Goal: Task Accomplishment & Management: Use online tool/utility

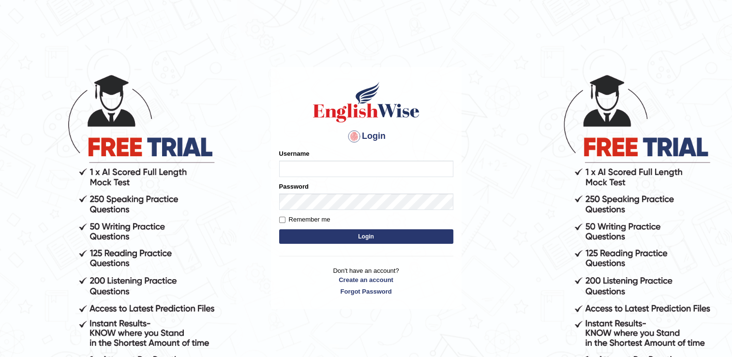
type input "Sangita9362"
click at [352, 239] on button "Login" at bounding box center [366, 236] width 174 height 15
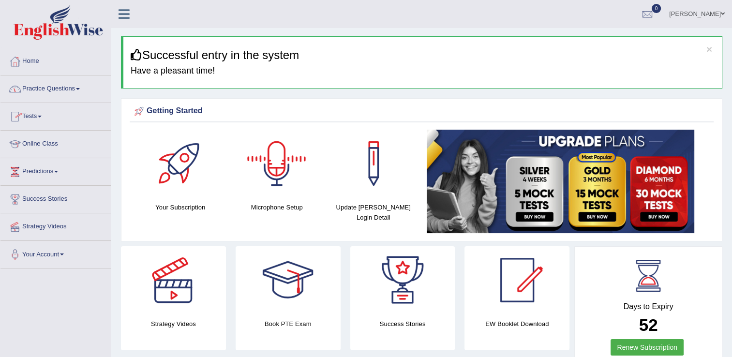
click at [285, 171] on div at bounding box center [277, 164] width 68 height 68
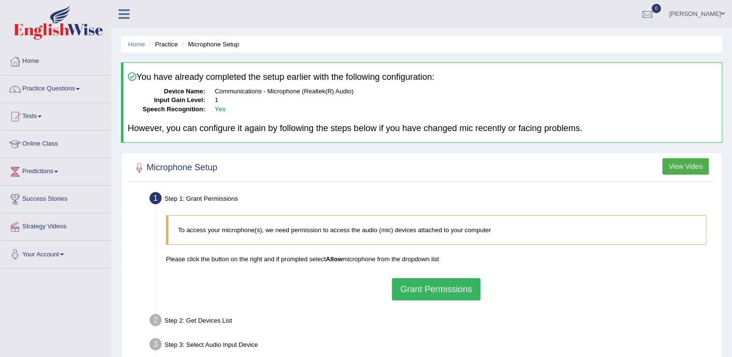
click at [456, 294] on button "Grant Permissions" at bounding box center [436, 289] width 88 height 22
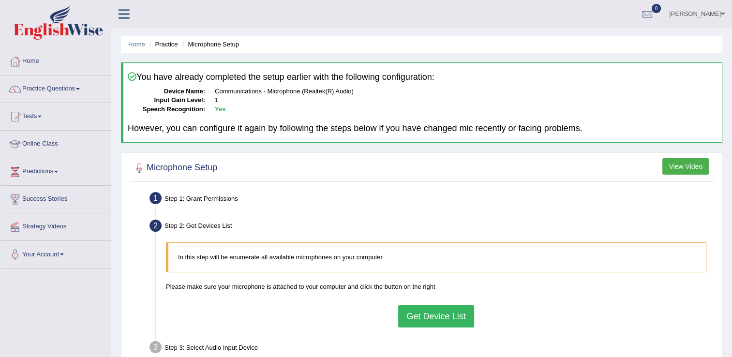
click at [445, 315] on button "Get Device List" at bounding box center [436, 316] width 76 height 22
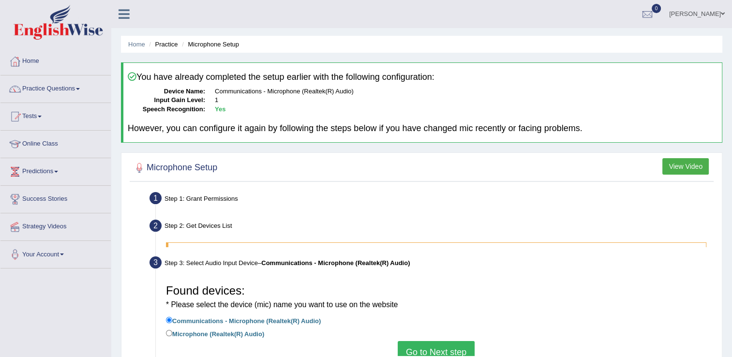
click at [445, 315] on div "Found devices: * Please select the device (mic) name you want to use on the web…" at bounding box center [436, 315] width 550 height 81
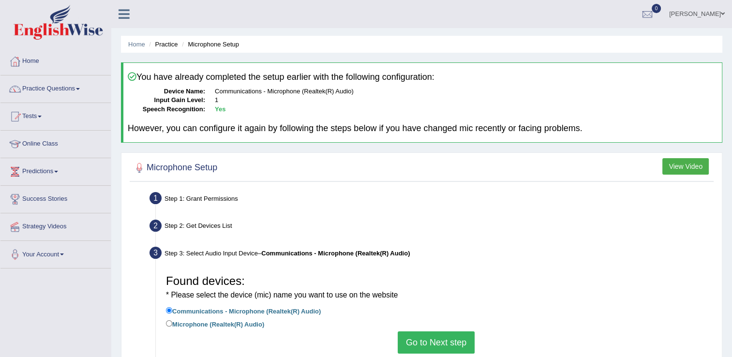
click at [438, 340] on button "Go to Next step" at bounding box center [436, 343] width 77 height 22
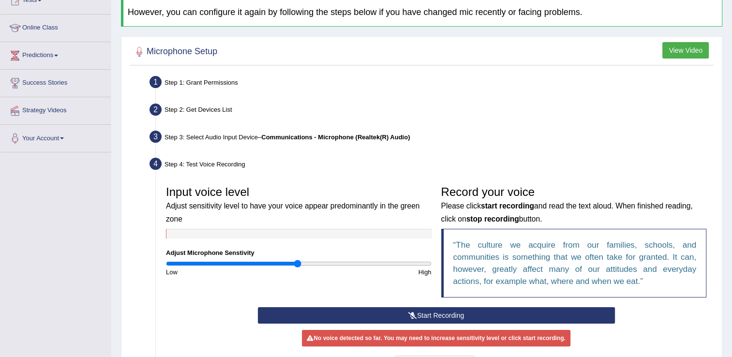
scroll to position [136, 0]
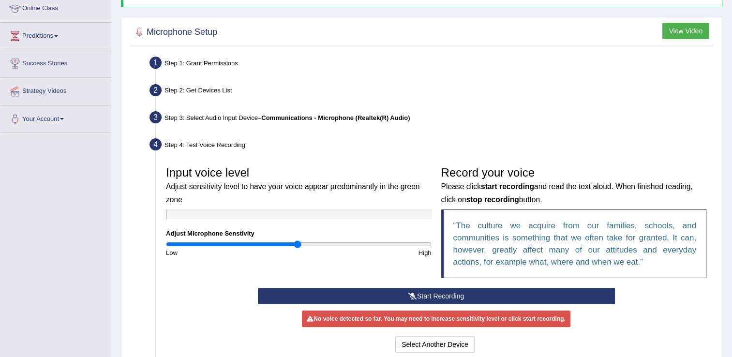
click at [538, 292] on button "Start Recording" at bounding box center [436, 296] width 357 height 16
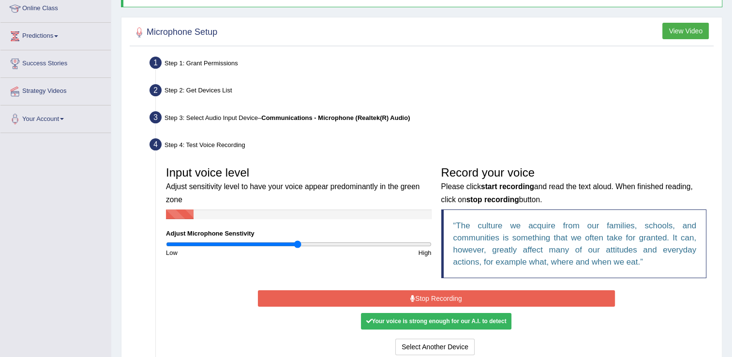
click at [524, 295] on button "Stop Recording" at bounding box center [436, 298] width 357 height 16
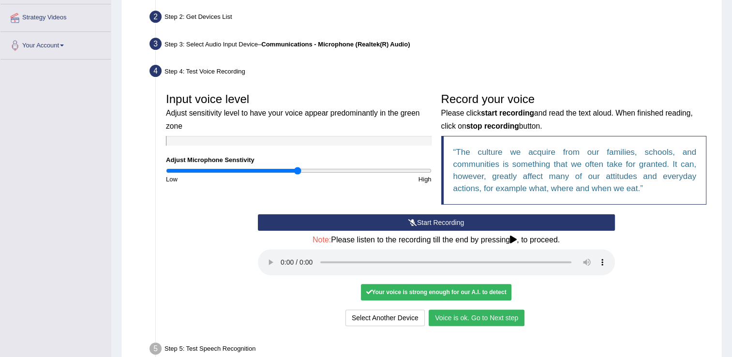
scroll to position [213, 0]
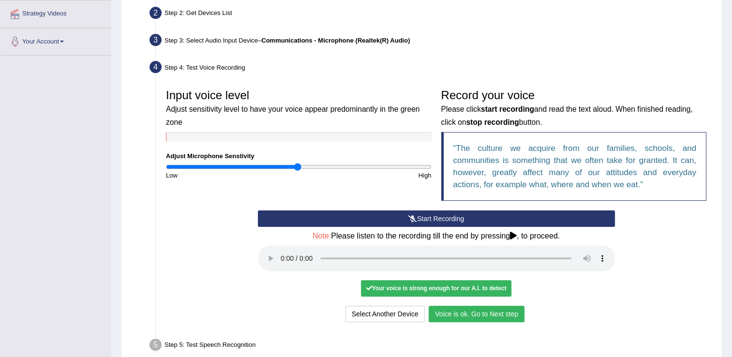
click at [483, 313] on button "Voice is ok. Go to Next step" at bounding box center [477, 314] width 96 height 16
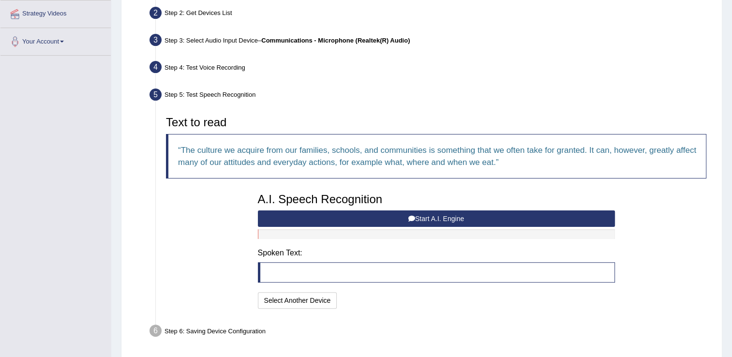
click at [331, 217] on button "Start A.I. Engine" at bounding box center [436, 219] width 357 height 16
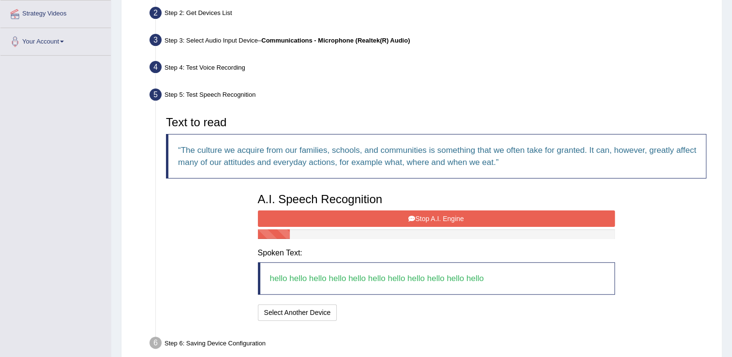
click at [331, 217] on button "Stop A.I. Engine" at bounding box center [436, 219] width 357 height 16
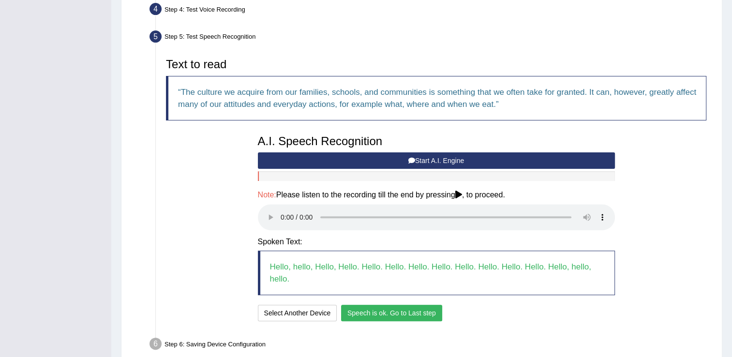
scroll to position [290, 0]
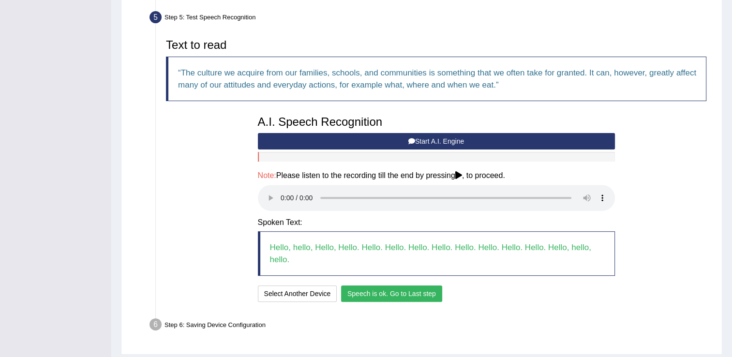
click at [410, 292] on button "Speech is ok. Go to Last step" at bounding box center [391, 294] width 101 height 16
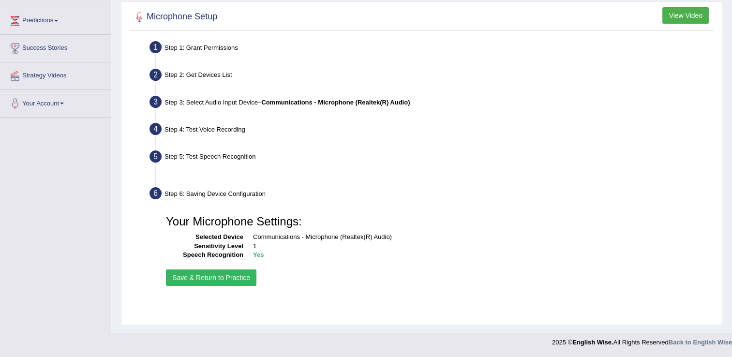
scroll to position [151, 0]
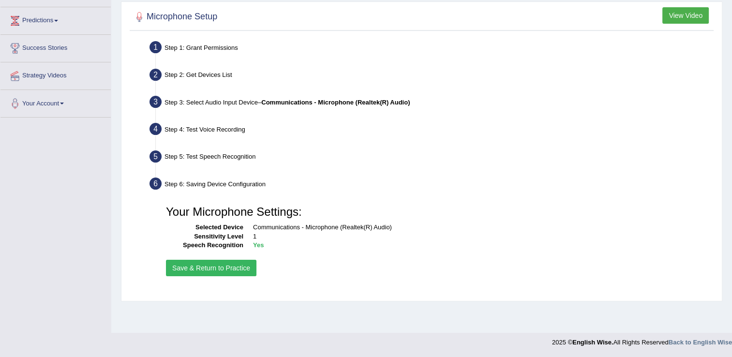
click at [226, 266] on button "Save & Return to Practice" at bounding box center [211, 268] width 91 height 16
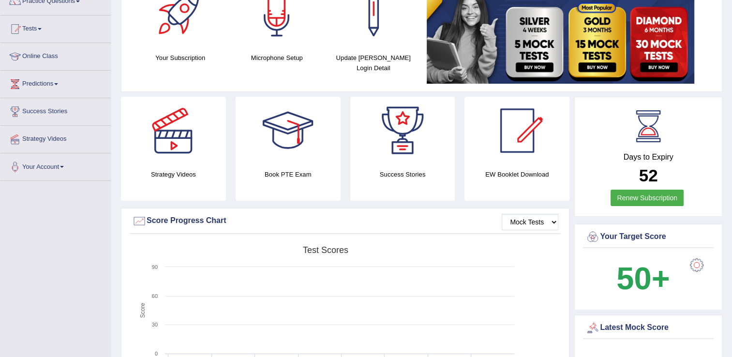
scroll to position [97, 0]
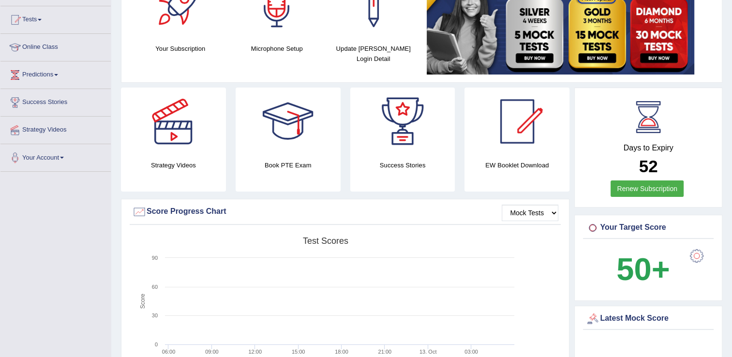
click at [591, 226] on div at bounding box center [593, 228] width 15 height 15
click at [483, 331] on rect at bounding box center [325, 307] width 387 height 150
click at [593, 228] on div at bounding box center [593, 228] width 15 height 15
click at [39, 46] on link "Online Class" at bounding box center [55, 46] width 110 height 24
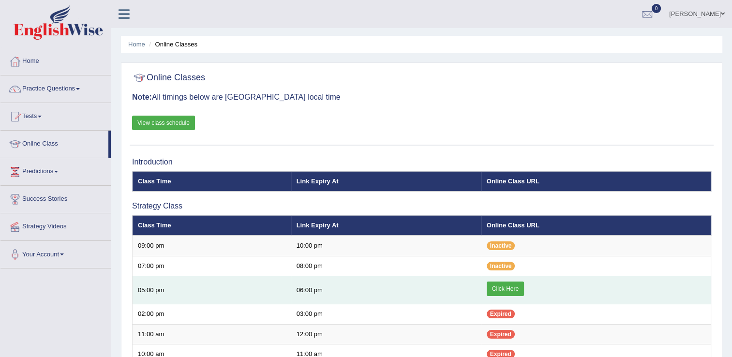
click at [498, 290] on link "Click Here" at bounding box center [505, 289] width 37 height 15
